Goal: Navigation & Orientation: Find specific page/section

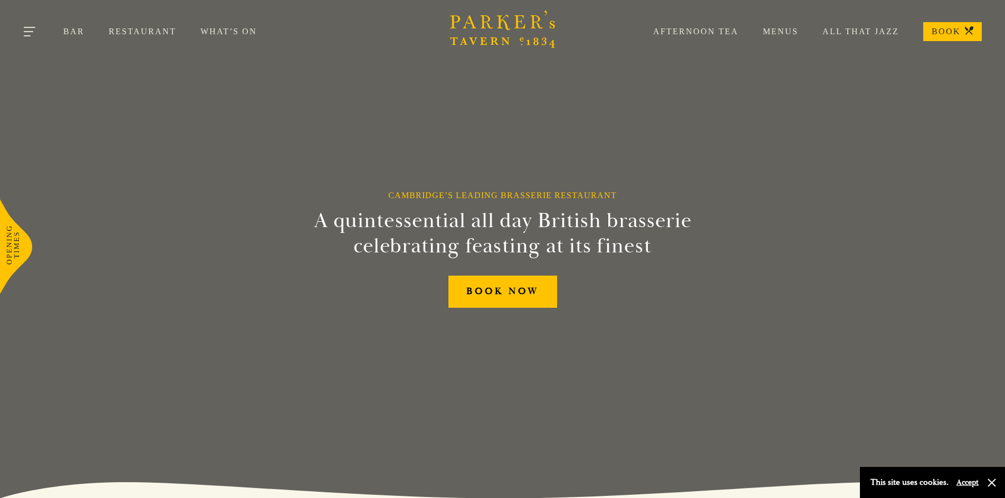
click at [38, 27] on button "Toggle navigation" at bounding box center [30, 33] width 45 height 45
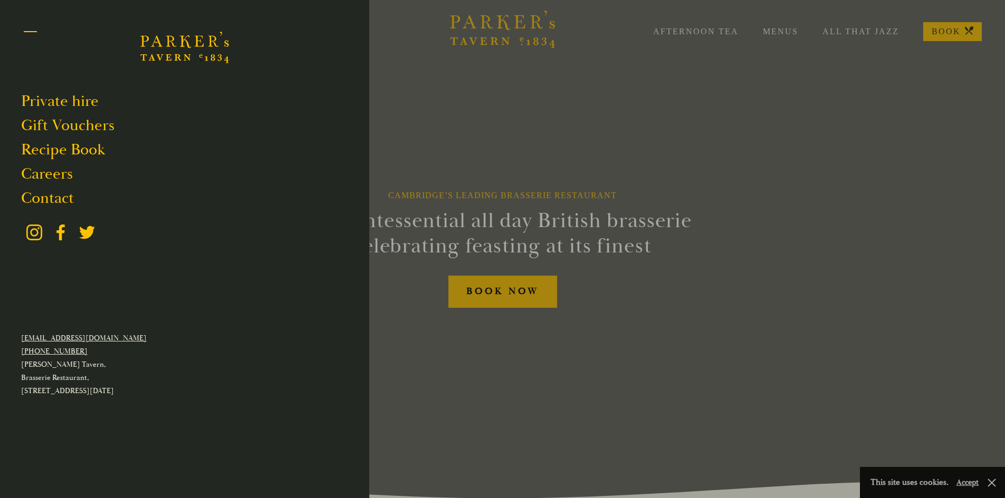
click at [34, 36] on span "Toggle navigation" at bounding box center [30, 35] width 13 height 1
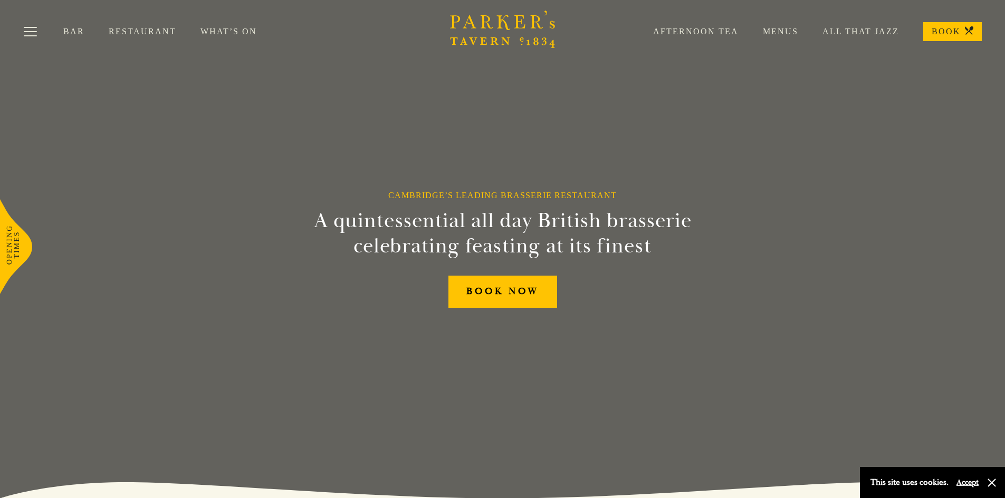
click at [219, 25] on div "Bar Restaurant What’s On Afternoon Tea Menus All That Jazz BOOK" at bounding box center [502, 31] width 1005 height 63
click at [221, 28] on link "What’s On" at bounding box center [240, 31] width 81 height 11
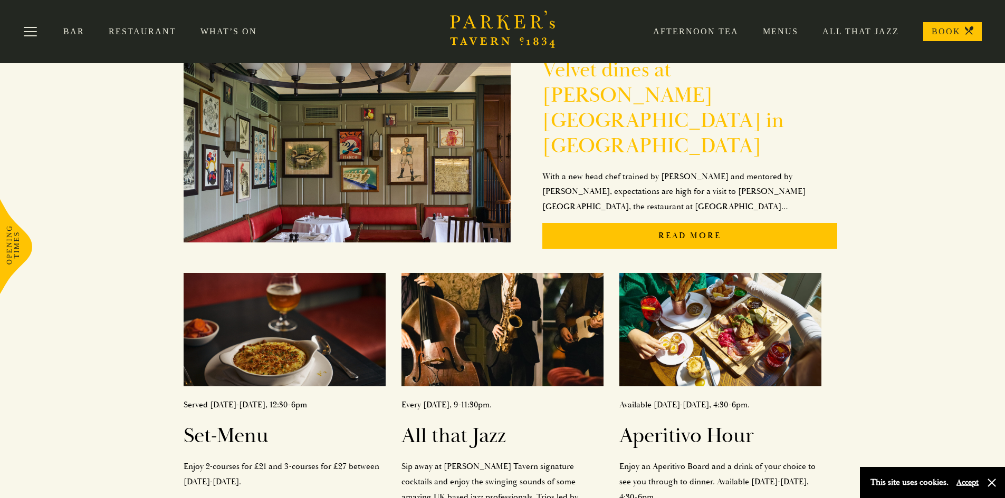
scroll to position [158, 0]
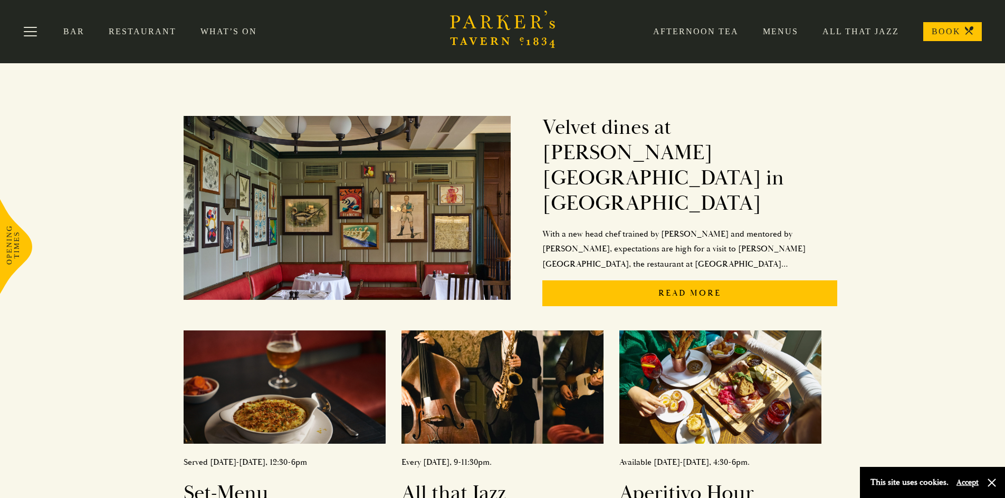
click at [794, 32] on link "Menus" at bounding box center [768, 31] width 60 height 11
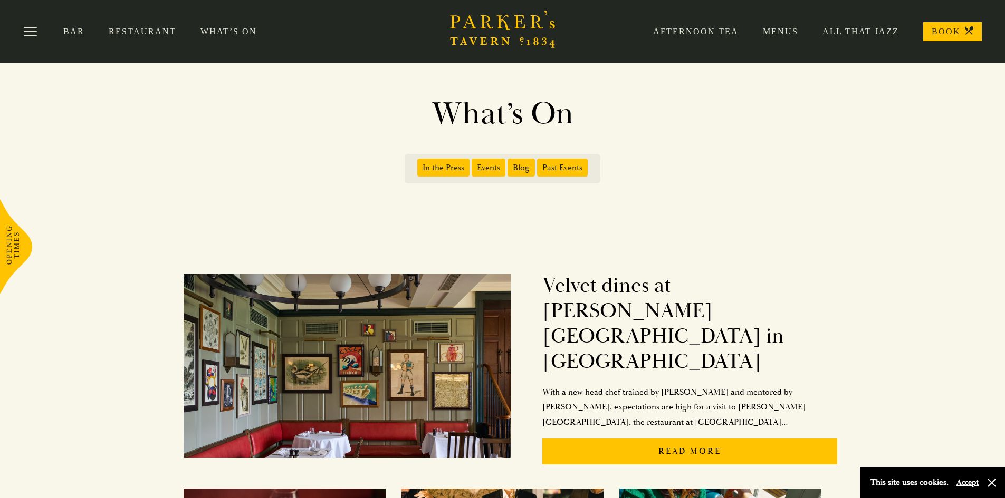
click at [213, 27] on link "What’s On" at bounding box center [240, 31] width 81 height 11
click at [124, 35] on link "Restaurant" at bounding box center [155, 31] width 92 height 11
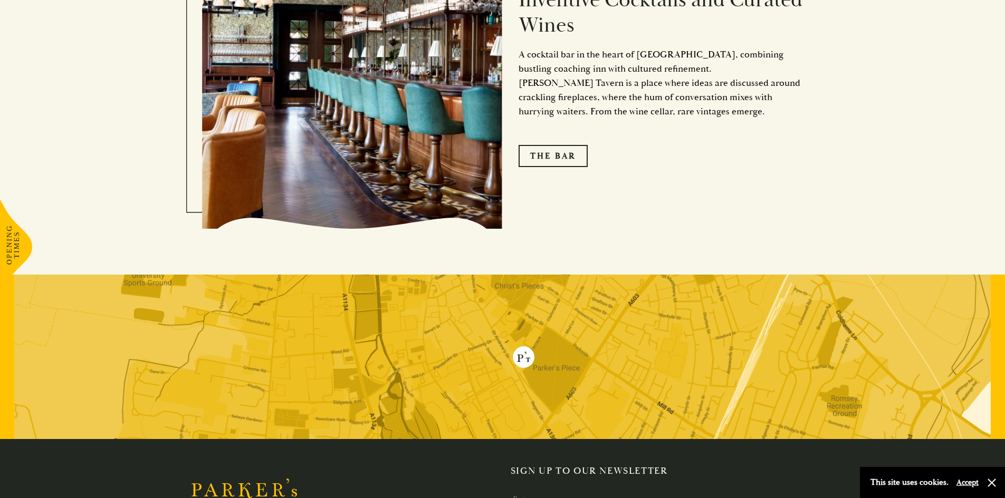
scroll to position [2057, 0]
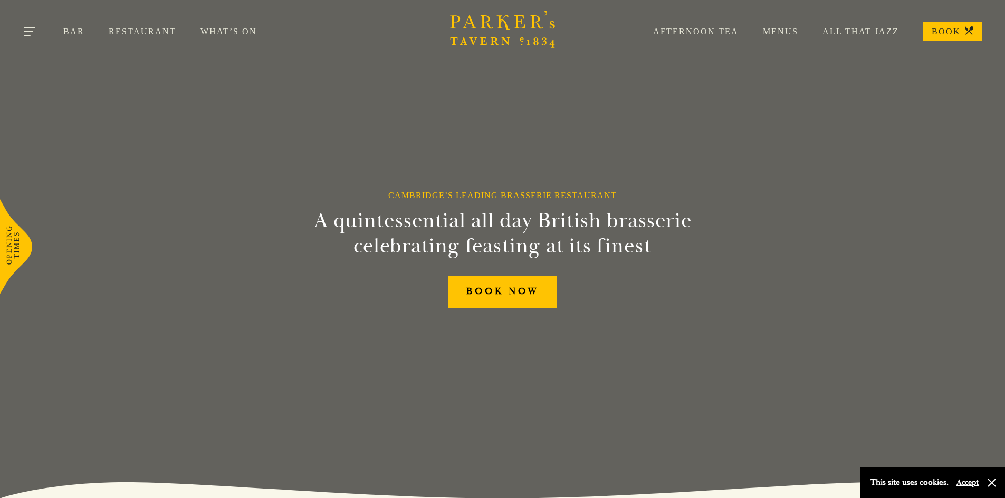
click at [34, 29] on button "Toggle navigation" at bounding box center [30, 33] width 45 height 45
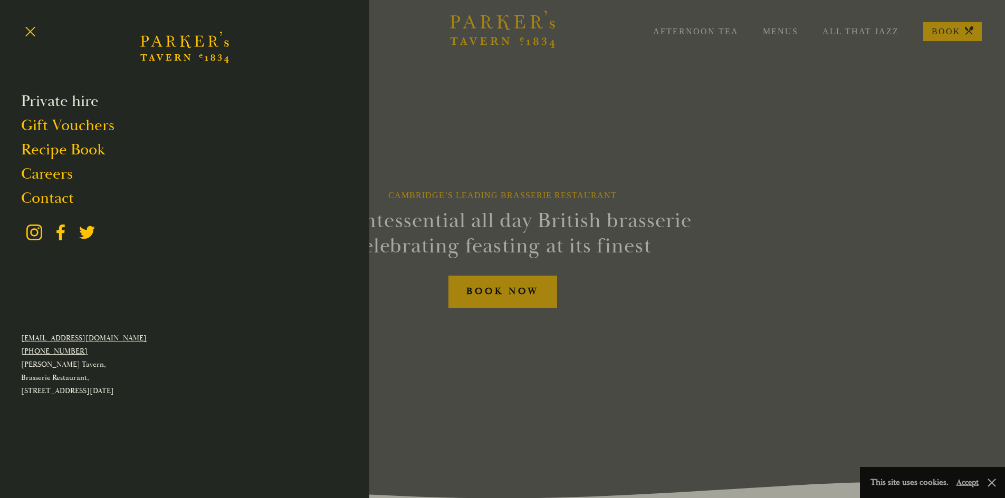
click at [61, 104] on link "Private hire" at bounding box center [60, 101] width 78 height 20
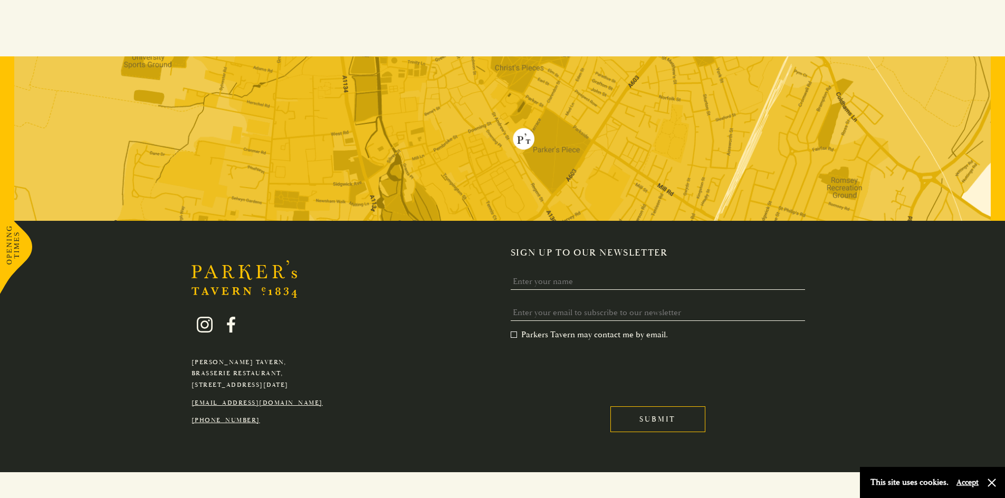
scroll to position [2426, 0]
